Goal: Information Seeking & Learning: Learn about a topic

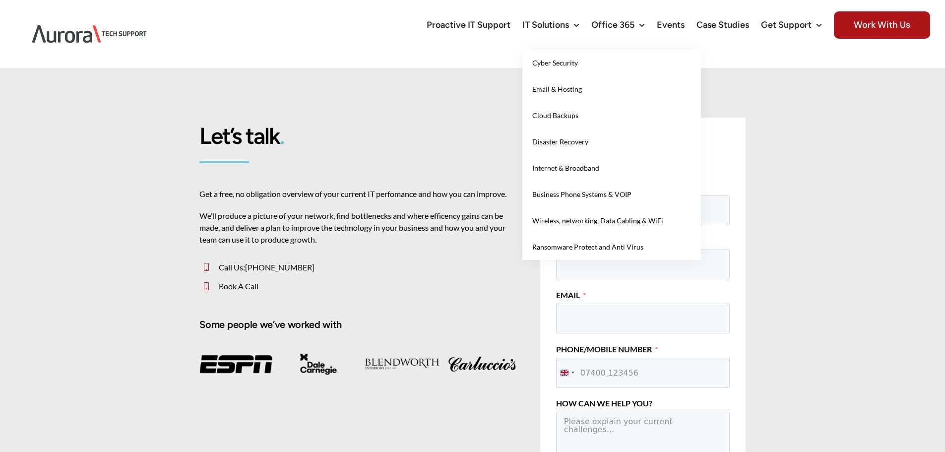
drag, startPoint x: 561, startPoint y: 49, endPoint x: 558, endPoint y: 67, distance: 18.0
click at [561, 49] on link "IT Solutions" at bounding box center [550, 25] width 57 height 50
click at [558, 67] on link "Cyber Security" at bounding box center [611, 63] width 179 height 26
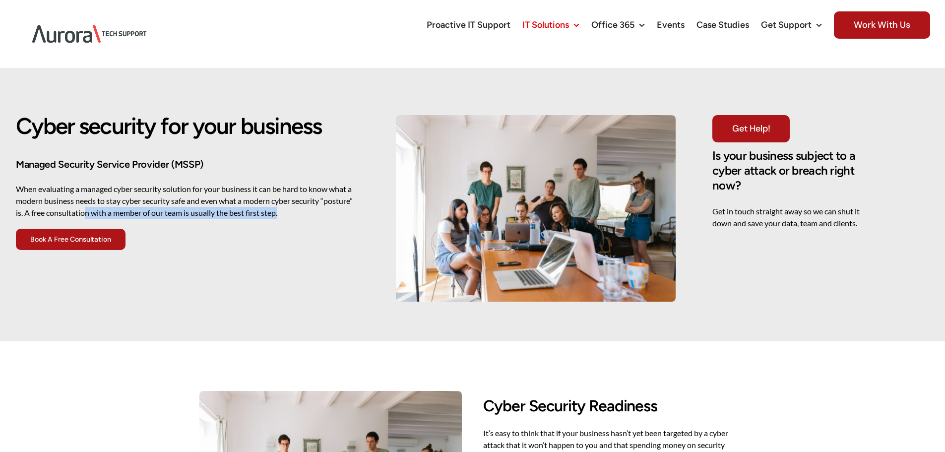
drag, startPoint x: 346, startPoint y: 226, endPoint x: 84, endPoint y: 209, distance: 262.8
click at [85, 209] on div "When evaluating a managed cyber security solution for your business it can be h…" at bounding box center [187, 206] width 343 height 46
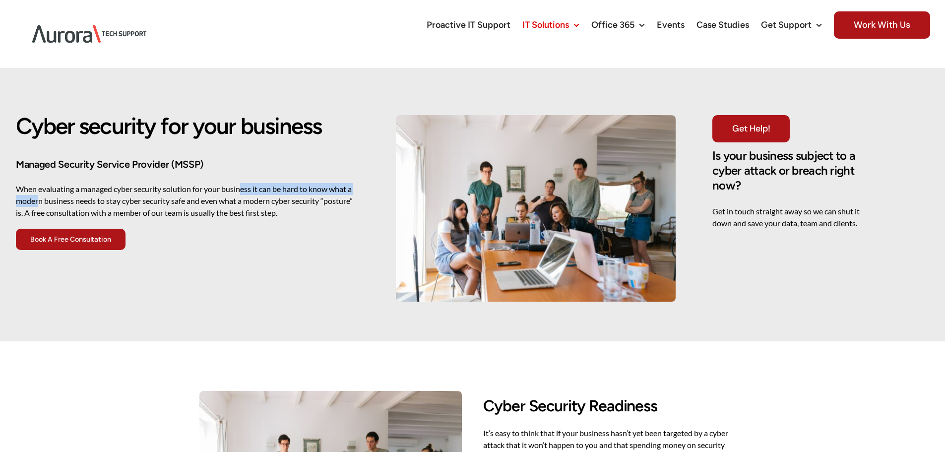
drag, startPoint x: 41, startPoint y: 196, endPoint x: 254, endPoint y: 192, distance: 213.3
click at [252, 192] on p "When evaluating a managed cyber security solution for your business it can be h…" at bounding box center [187, 201] width 343 height 36
click at [256, 192] on p "When evaluating a managed cyber security solution for your business it can be h…" at bounding box center [187, 201] width 343 height 36
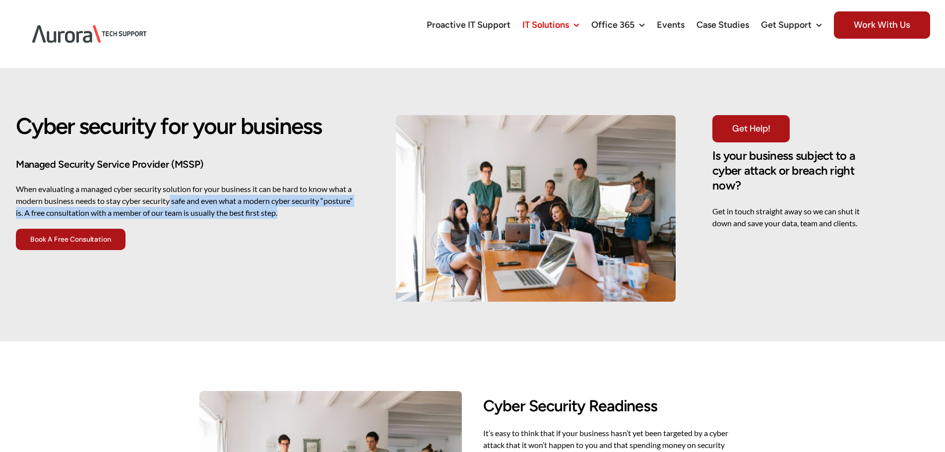
drag, startPoint x: 296, startPoint y: 211, endPoint x: 104, endPoint y: 200, distance: 192.2
click at [106, 201] on p "When evaluating a managed cyber security solution for your business it can be h…" at bounding box center [187, 201] width 343 height 36
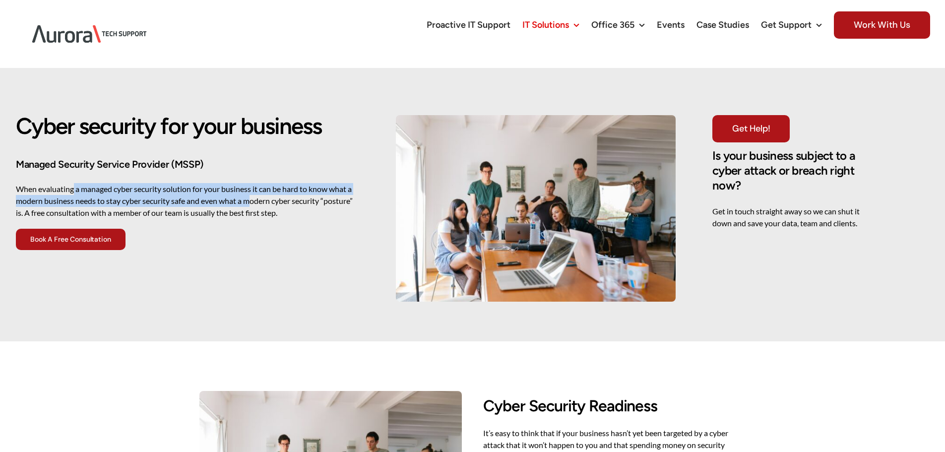
drag, startPoint x: 74, startPoint y: 191, endPoint x: 259, endPoint y: 197, distance: 185.0
click at [255, 197] on p "When evaluating a managed cyber security solution for your business it can be h…" at bounding box center [187, 201] width 343 height 36
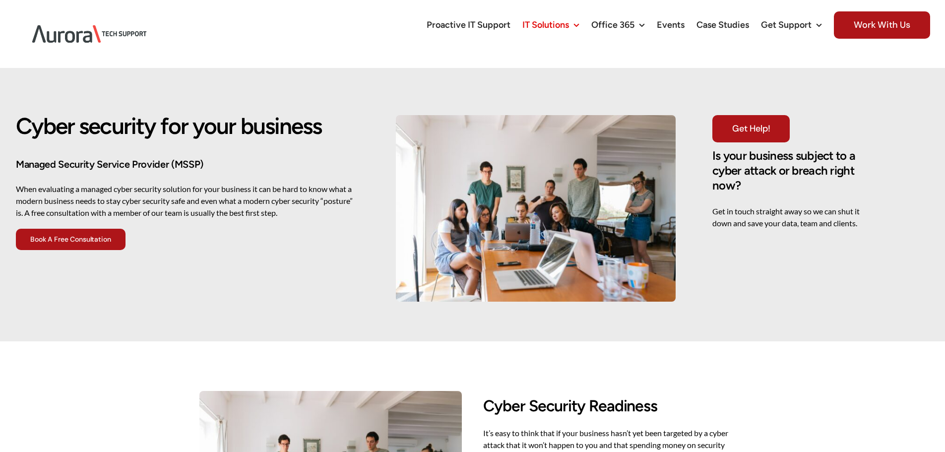
click at [267, 198] on p "When evaluating a managed cyber security solution for your business it can be h…" at bounding box center [187, 201] width 343 height 36
